Goal: Find specific page/section: Find specific page/section

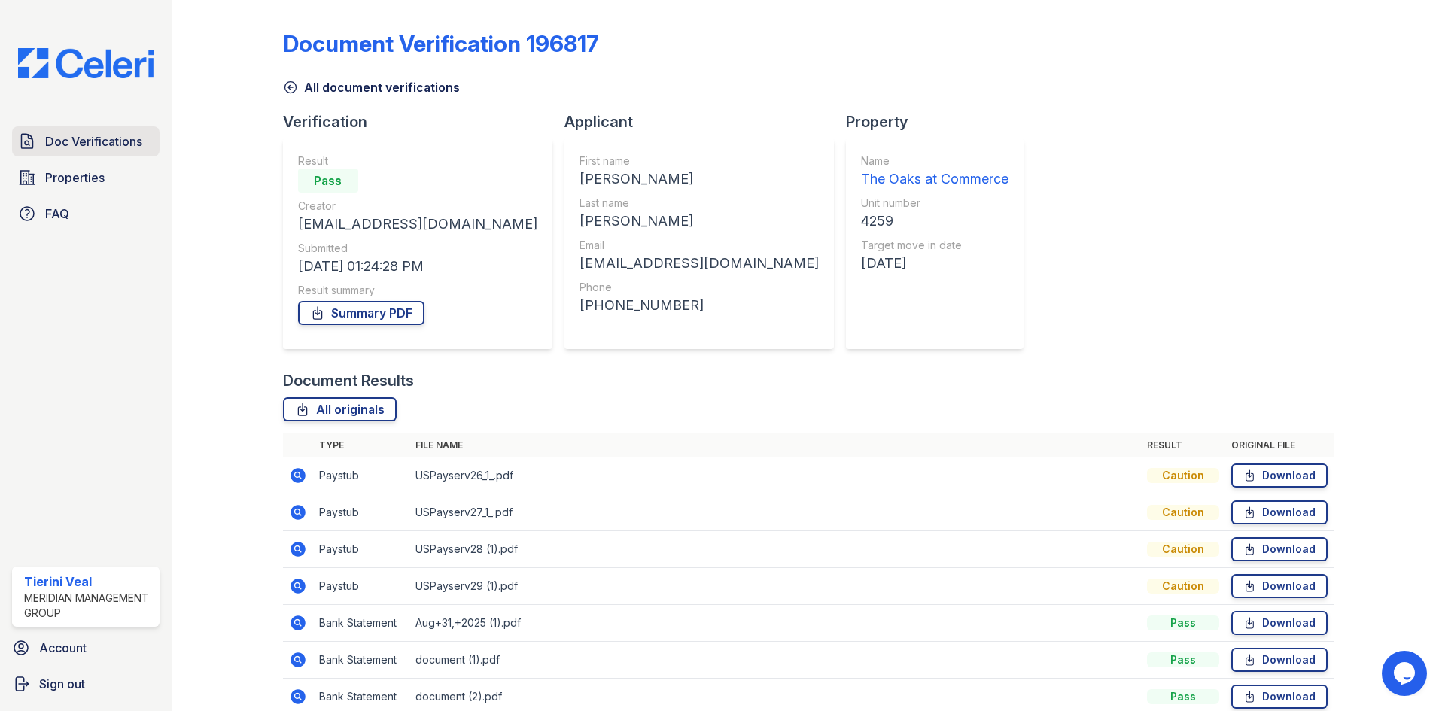
click at [84, 144] on span "Doc Verifications" at bounding box center [93, 141] width 97 height 18
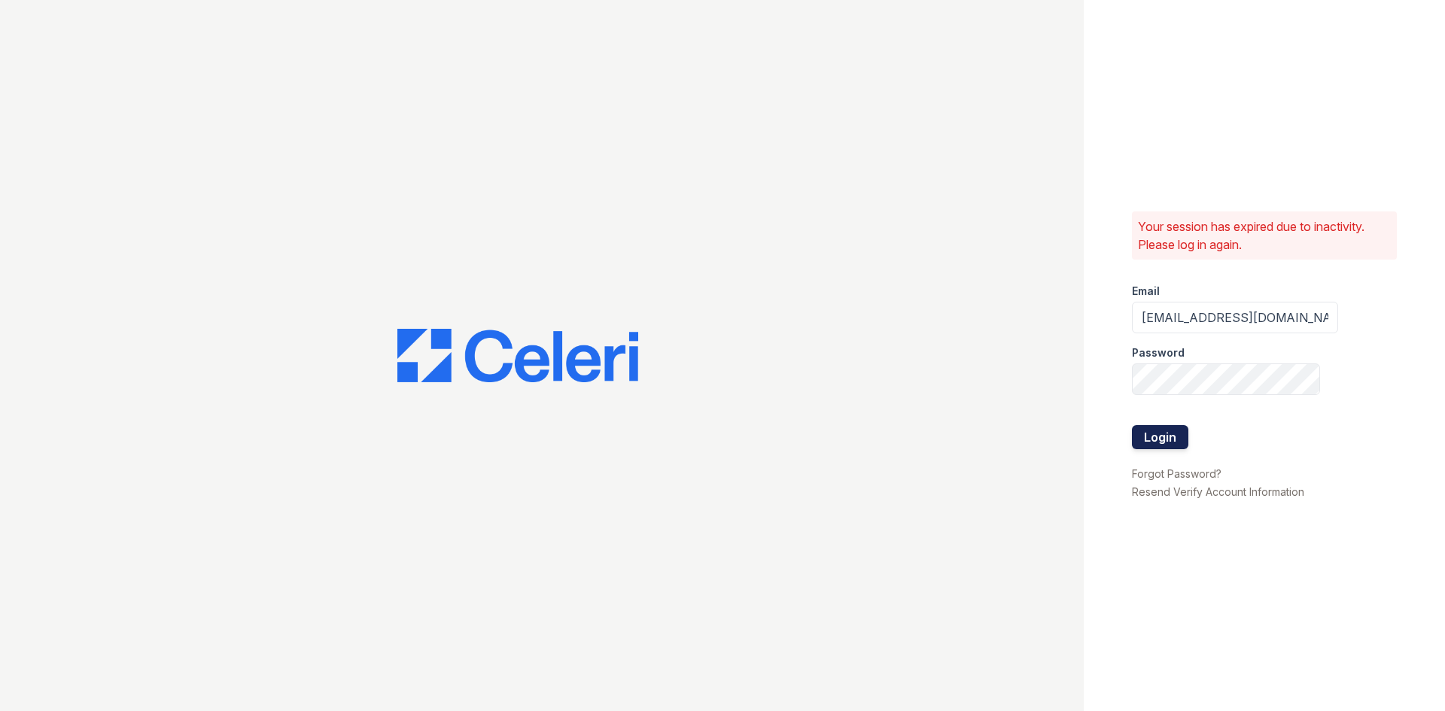
click at [1169, 439] on button "Login" at bounding box center [1160, 437] width 56 height 24
